Goal: Information Seeking & Learning: Learn about a topic

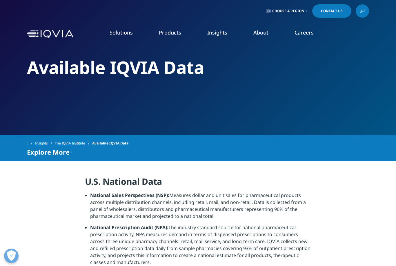
click at [158, 86] on link "Launch Strategy & Management" at bounding box center [154, 83] width 91 height 6
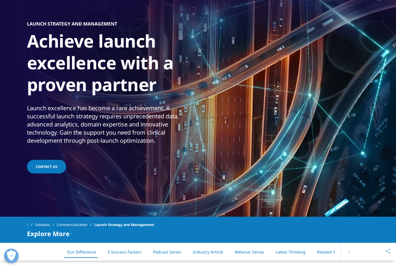
scroll to position [42, 0]
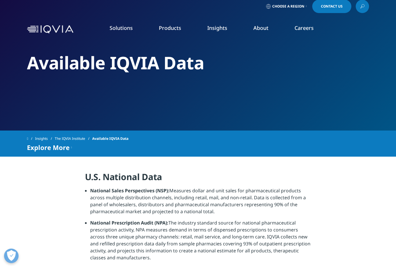
scroll to position [6, 0]
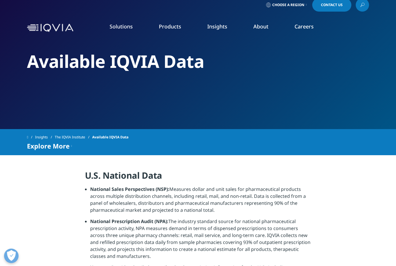
click at [78, 145] on link "Electronic Clinical Outcome Assessment (eCOA)" at bounding box center [57, 145] width 91 height 13
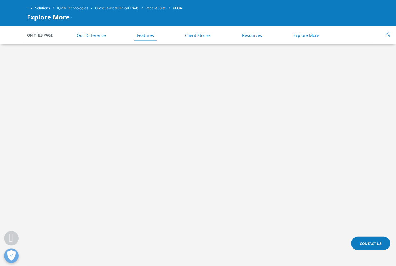
scroll to position [766, 0]
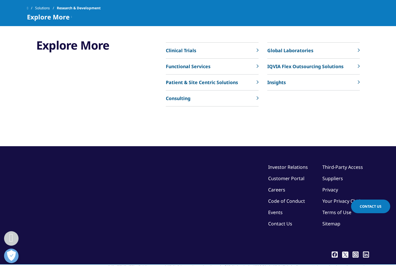
scroll to position [2005, 0]
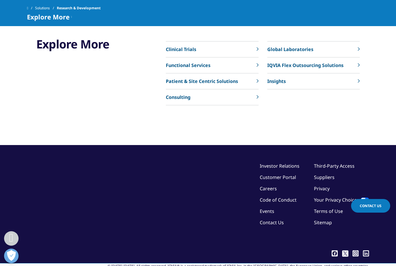
click at [245, 57] on link "Clinical Trials" at bounding box center [212, 49] width 93 height 16
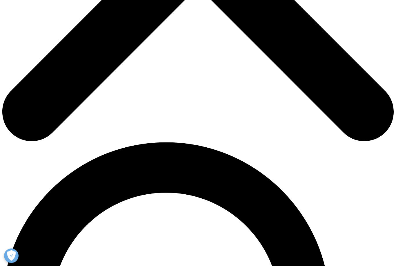
scroll to position [259, 0]
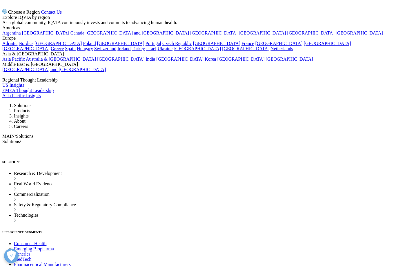
scroll to position [2147, 0]
